Goal: Information Seeking & Learning: Learn about a topic

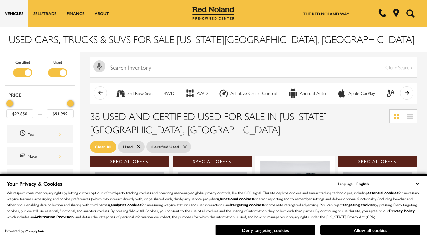
scroll to position [290, 0]
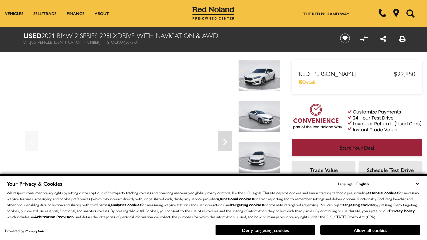
scroll to position [349, 0]
